Goal: Check status: Check status

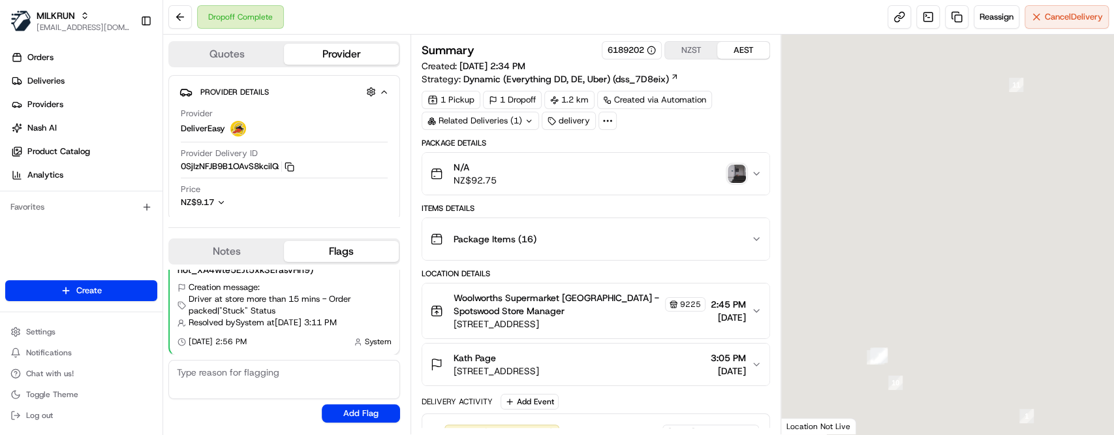
scroll to position [174, 0]
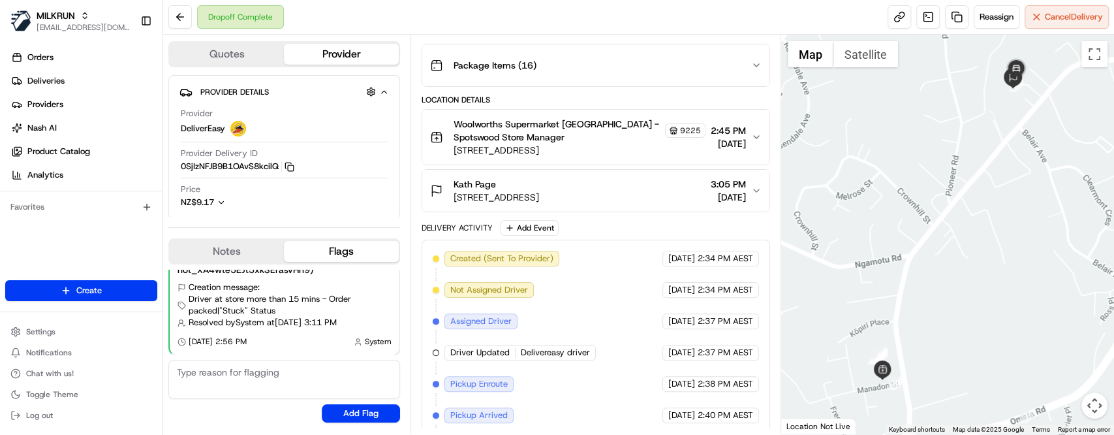
drag, startPoint x: 449, startPoint y: 205, endPoint x: 472, endPoint y: 201, distance: 23.2
click at [472, 201] on button "Kath Page [STREET_ADDRESS] 3:05 PM [DATE]" at bounding box center [595, 191] width 347 height 42
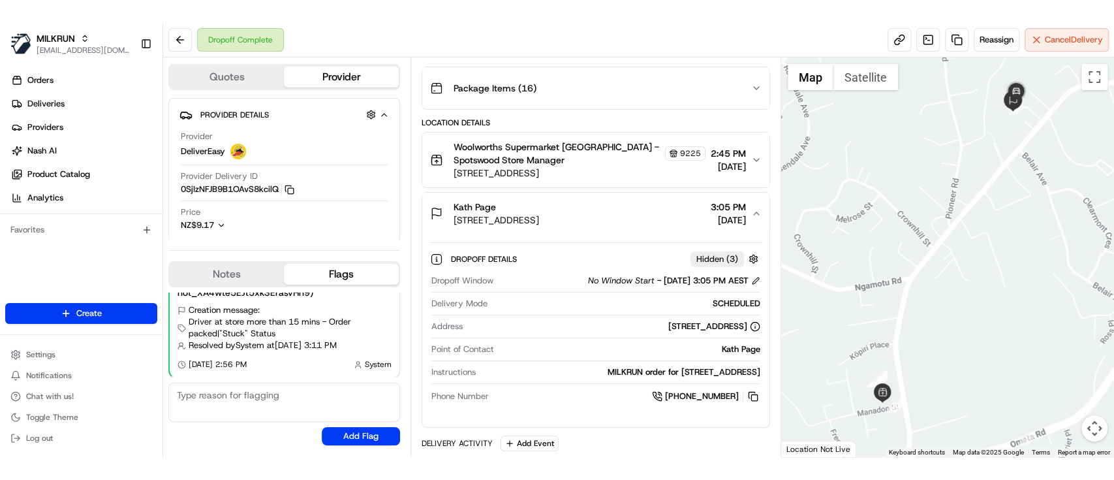
scroll to position [0, 0]
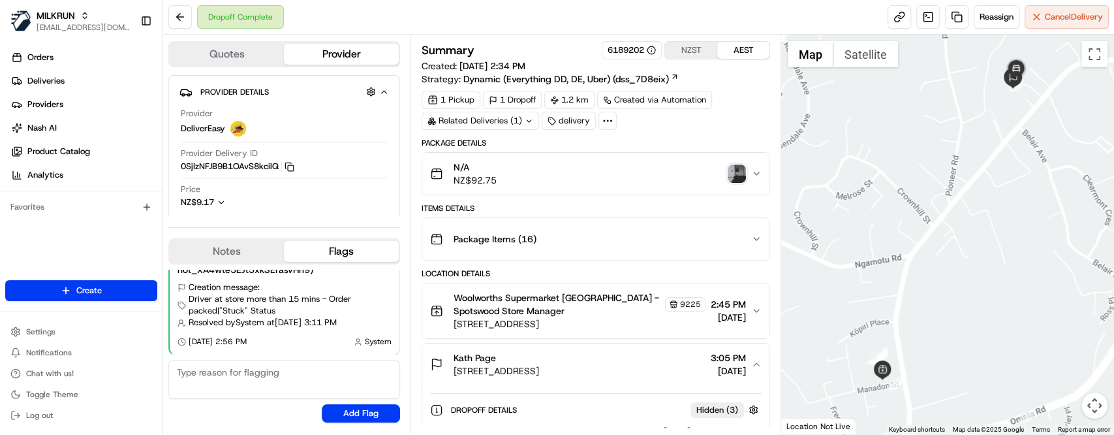
click at [736, 170] on img "button" at bounding box center [737, 173] width 18 height 18
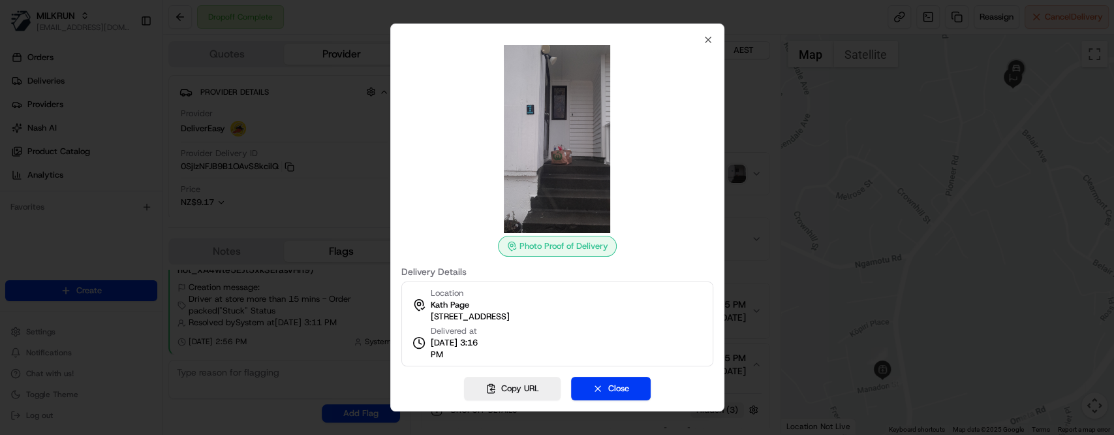
click at [893, 206] on div at bounding box center [557, 217] width 1114 height 435
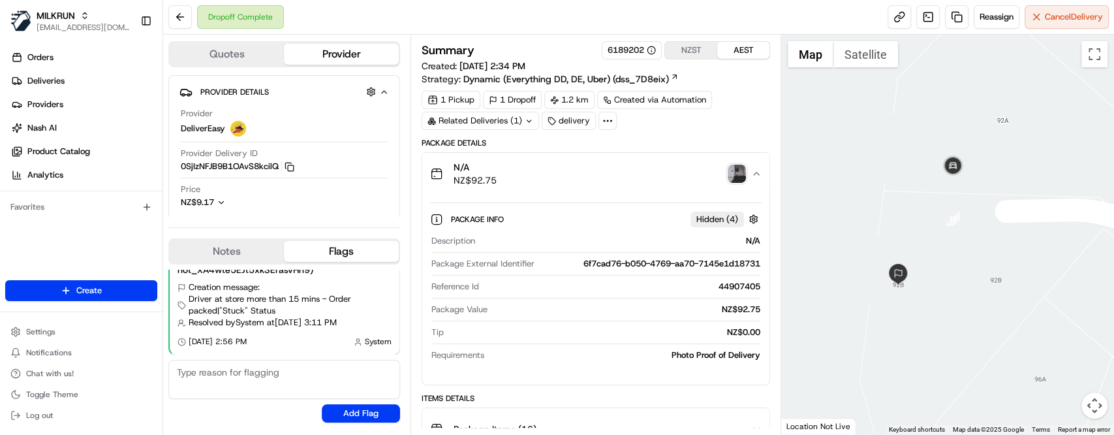
drag, startPoint x: 1018, startPoint y: 111, endPoint x: 922, endPoint y: 307, distance: 218.1
click at [922, 307] on div at bounding box center [947, 234] width 333 height 399
click at [739, 174] on img "button" at bounding box center [737, 173] width 18 height 18
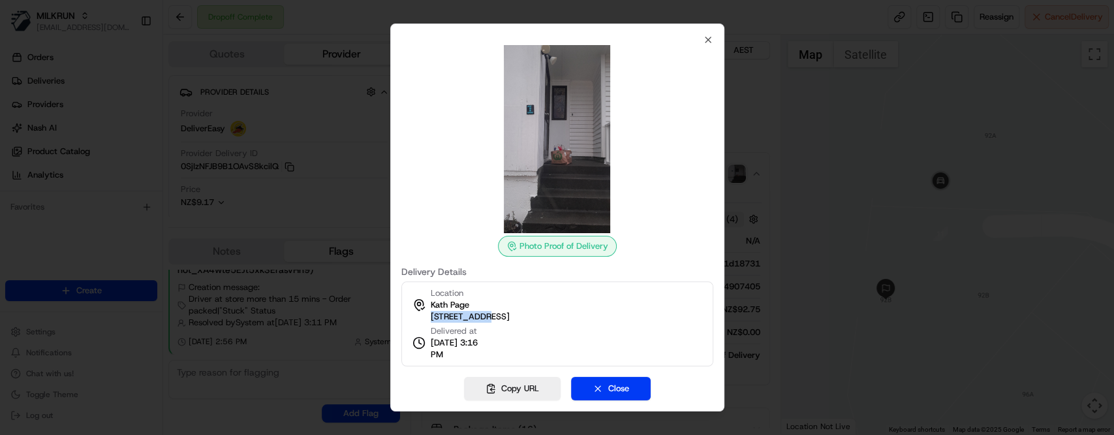
drag, startPoint x: 430, startPoint y: 319, endPoint x: 484, endPoint y: 316, distance: 54.2
click at [484, 316] on span "[STREET_ADDRESS]" at bounding box center [469, 317] width 79 height 12
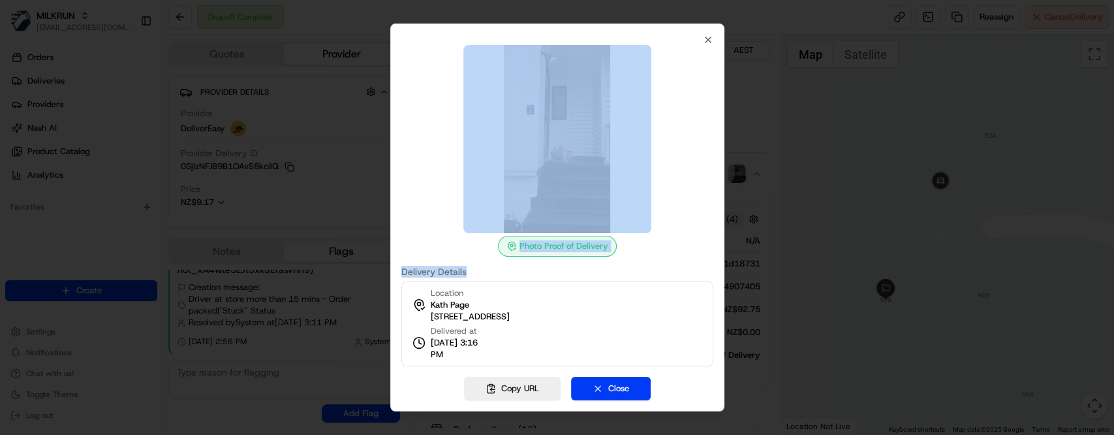
drag, startPoint x: 565, startPoint y: 35, endPoint x: 386, endPoint y: 118, distance: 196.5
click at [535, 256] on div "Photo Proof of Delivery Delivery Details Location Kath Page [STREET_ADDRESS] De…" at bounding box center [557, 201] width 312 height 332
click at [710, 37] on icon "button" at bounding box center [708, 40] width 10 height 10
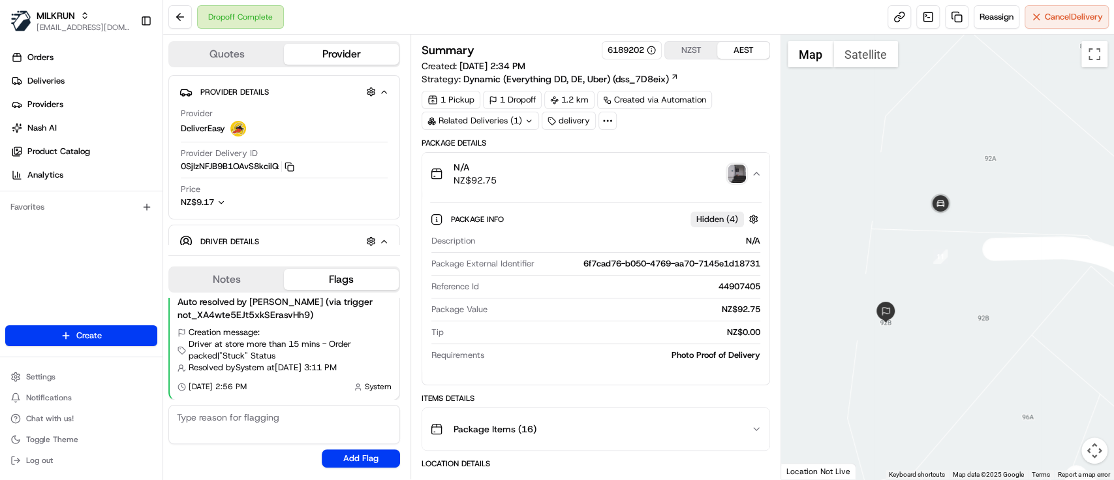
click at [726, 172] on div "N/A NZ$92.75" at bounding box center [590, 174] width 321 height 26
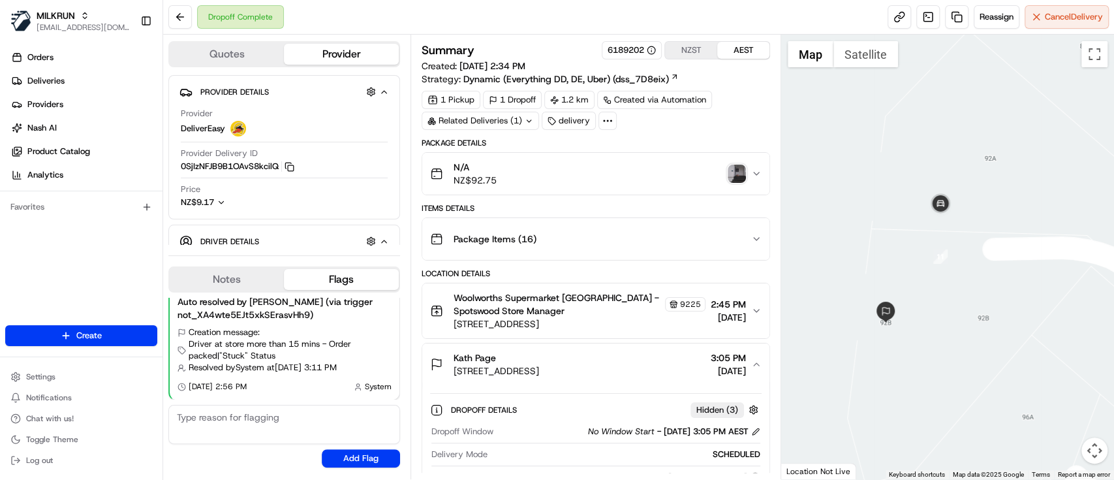
click at [732, 174] on img "button" at bounding box center [737, 173] width 18 height 18
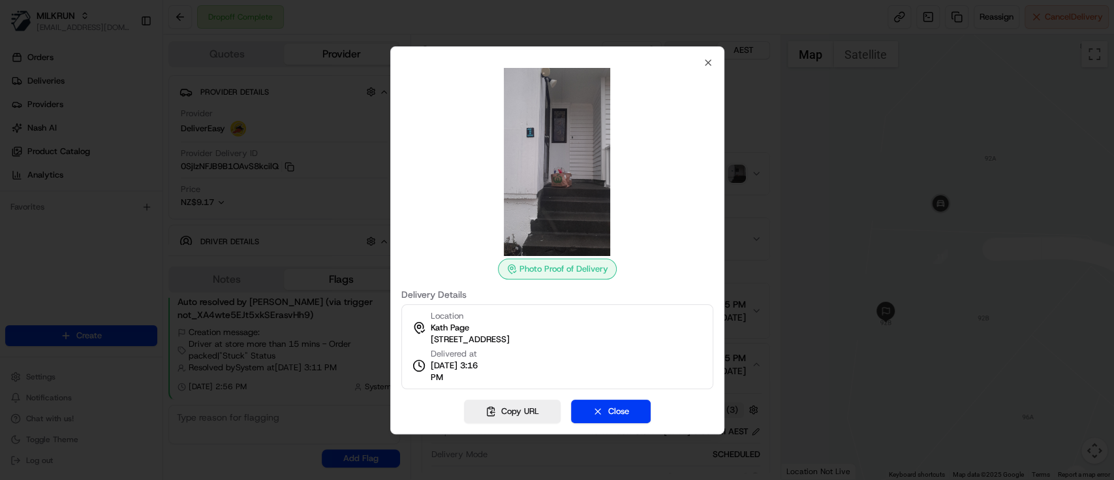
drag, startPoint x: 428, startPoint y: 346, endPoint x: 500, endPoint y: 339, distance: 72.1
click at [500, 339] on div "Location Kath Page [STREET_ADDRESS] Delivered at [DATE] 3:16 PM" at bounding box center [557, 346] width 312 height 85
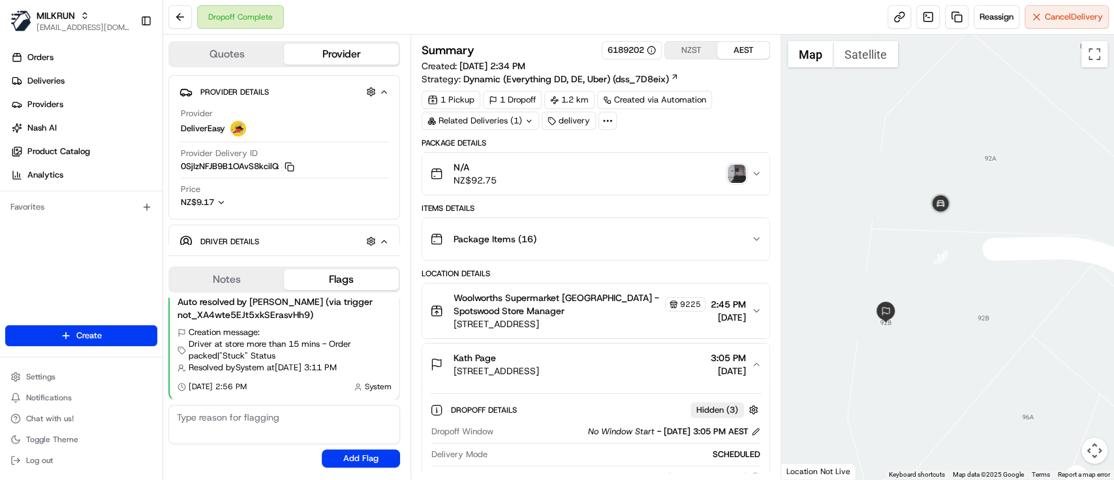
click at [742, 178] on img "button" at bounding box center [737, 173] width 18 height 18
